Goal: Find specific page/section: Find specific page/section

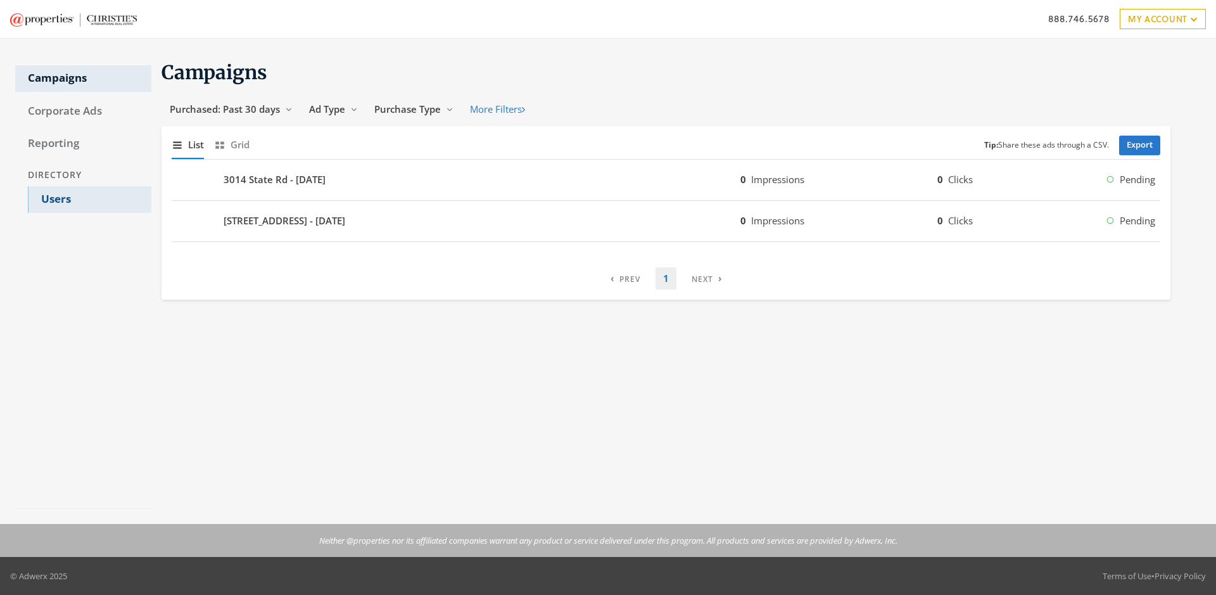
click at [89, 200] on link "Users" at bounding box center [90, 199] width 124 height 27
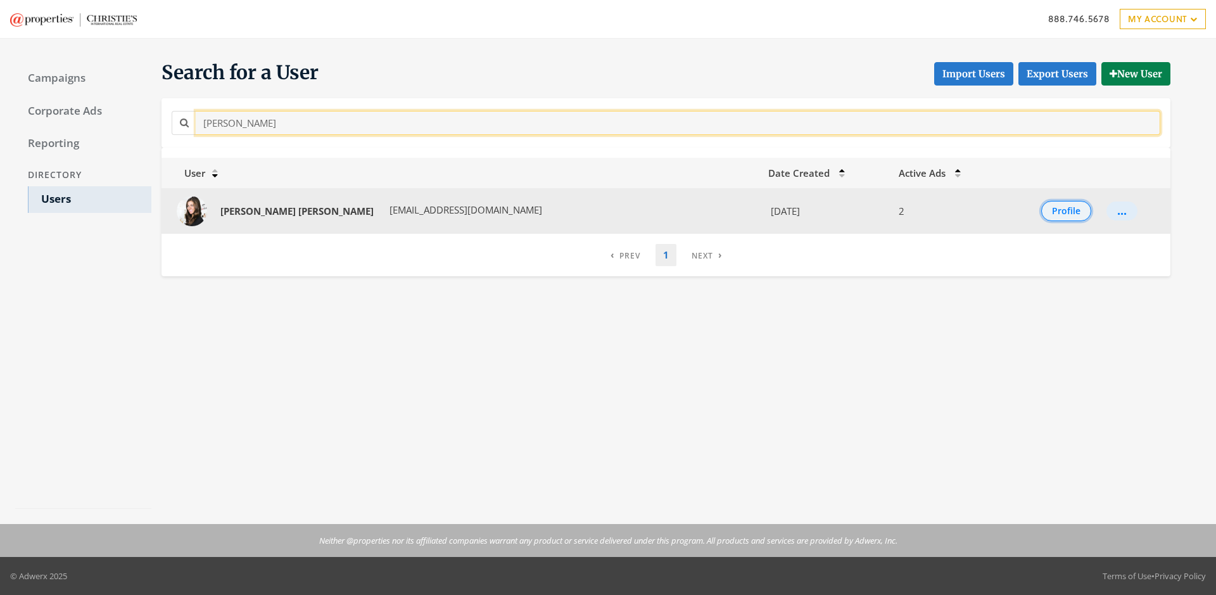
type input "Nicole Dahl"
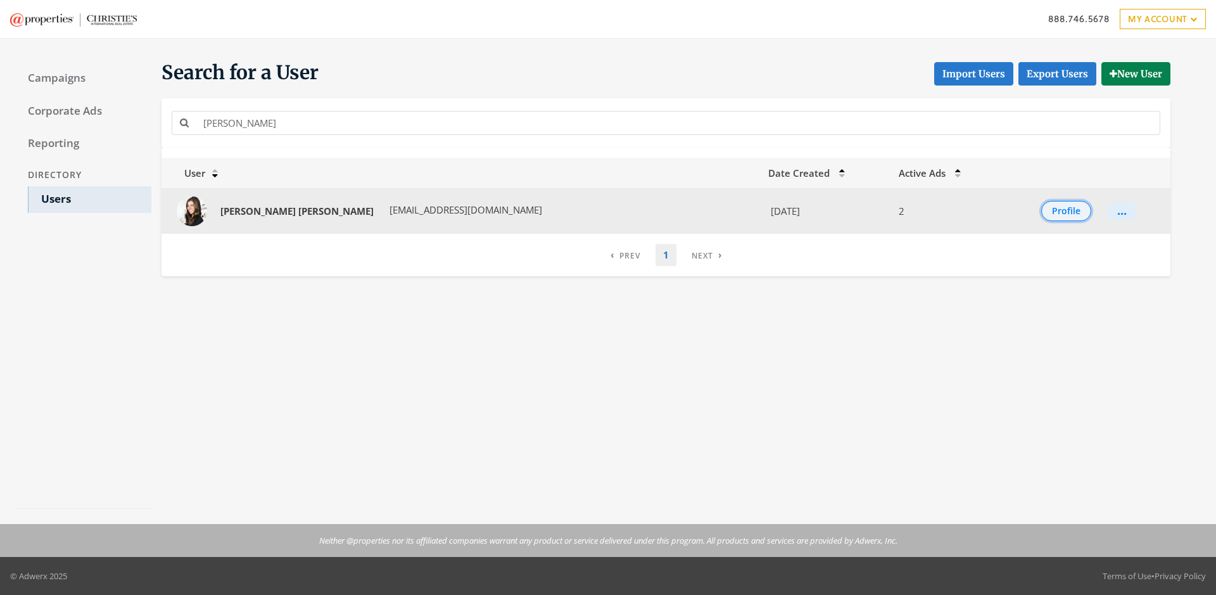
click at [1053, 211] on button "Profile" at bounding box center [1066, 211] width 50 height 20
